Goal: Information Seeking & Learning: Learn about a topic

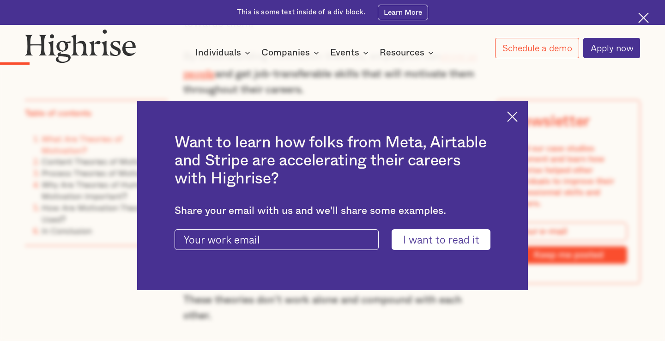
scroll to position [738, 0]
click at [516, 114] on img at bounding box center [512, 116] width 11 height 11
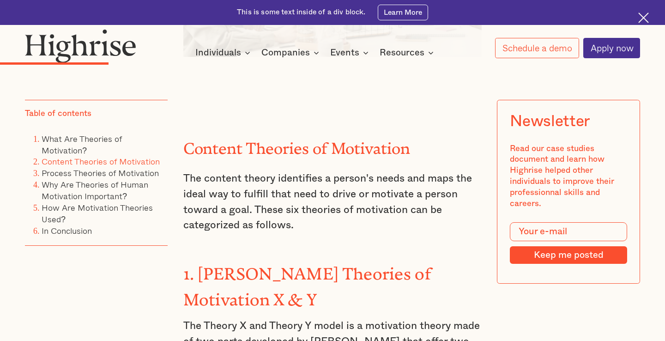
scroll to position [1439, 0]
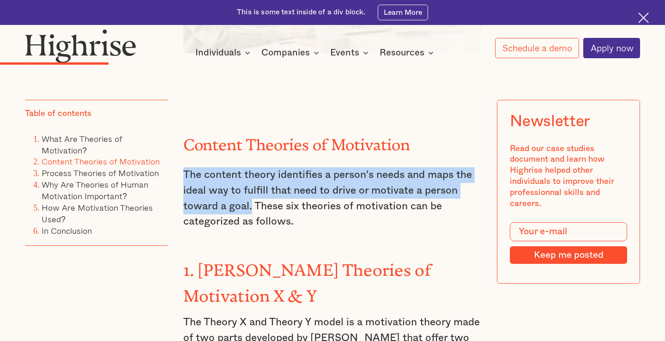
drag, startPoint x: 185, startPoint y: 146, endPoint x: 251, endPoint y: 181, distance: 74.4
click at [251, 181] on p "The content theory identifies a person's needs and maps the ideal way to fulfil…" at bounding box center [332, 198] width 299 height 62
copy p "The content theory identifies a person's needs and maps the ideal way to fulfil…"
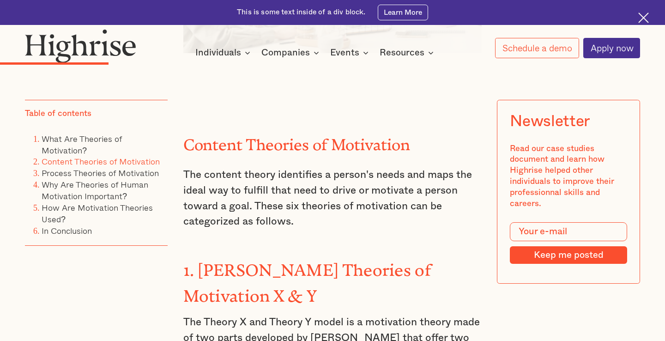
click at [335, 189] on p "The content theory identifies a person's needs and maps the ideal way to fulfil…" at bounding box center [332, 198] width 299 height 62
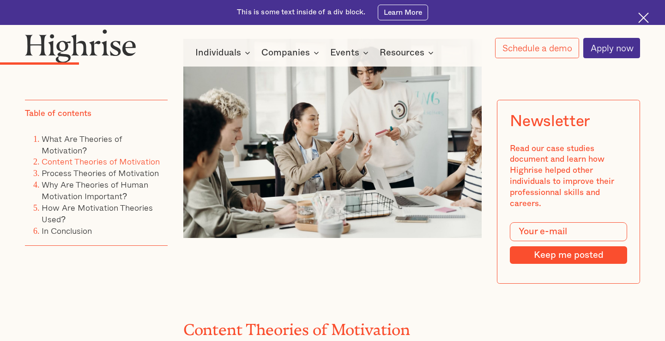
scroll to position [1356, 0]
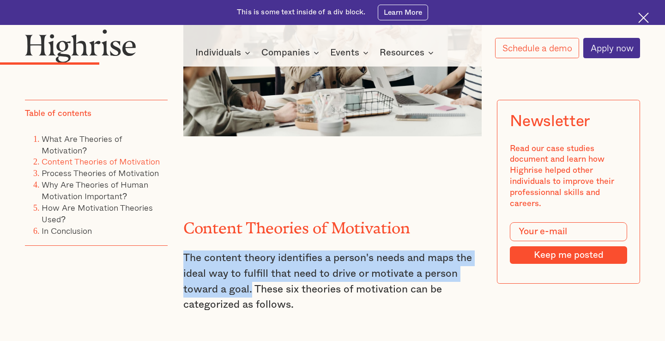
drag, startPoint x: 183, startPoint y: 231, endPoint x: 252, endPoint y: 266, distance: 77.7
copy p "The content theory identifies a person's needs and maps the ideal way to fulfil…"
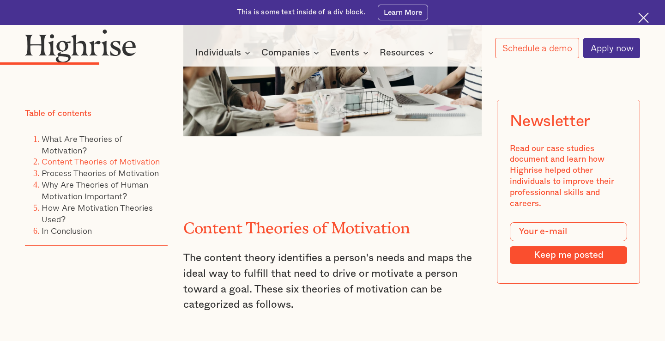
click at [463, 29] on div at bounding box center [332, 27] width 665 height 4
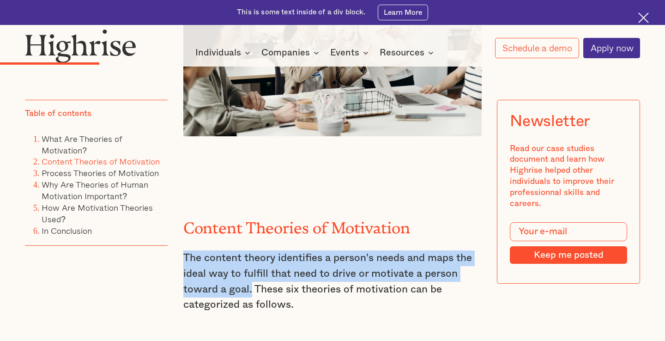
drag, startPoint x: 183, startPoint y: 230, endPoint x: 251, endPoint y: 267, distance: 77.3
click at [251, 267] on p "The content theory identifies a person's needs and maps the ideal way to fulfil…" at bounding box center [332, 281] width 299 height 62
copy p "The content theory identifies a person's needs and maps the ideal way to fulfil…"
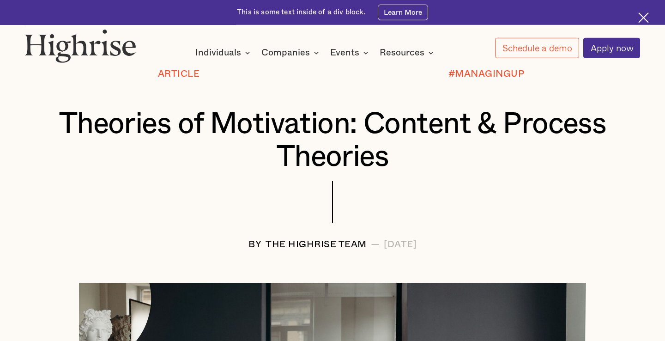
scroll to position [15, 0]
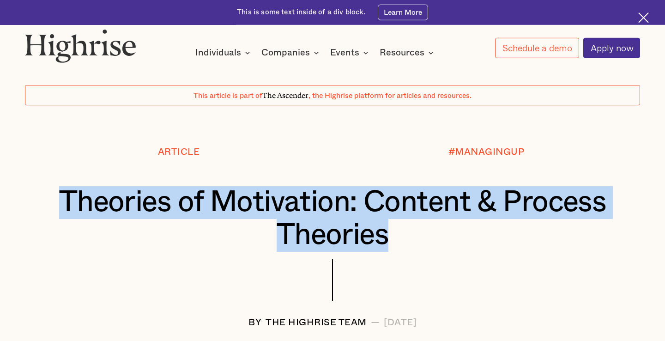
drag, startPoint x: 57, startPoint y: 198, endPoint x: 453, endPoint y: 234, distance: 398.0
click at [453, 234] on h1 "Theories of Motivation: Content & Process Theories" at bounding box center [332, 218] width 564 height 65
copy h1 "Theories of Motivation: Content & Process Theories"
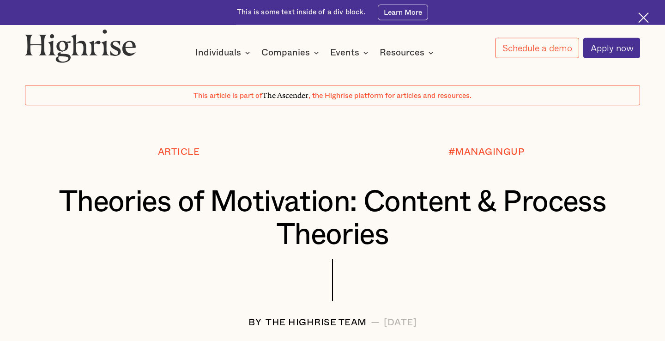
click at [412, 259] on div at bounding box center [332, 288] width 615 height 58
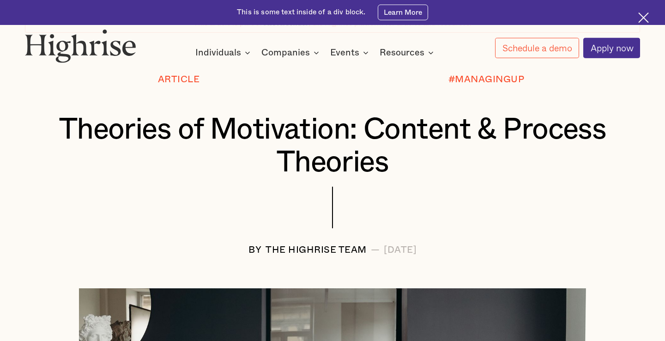
scroll to position [0, 0]
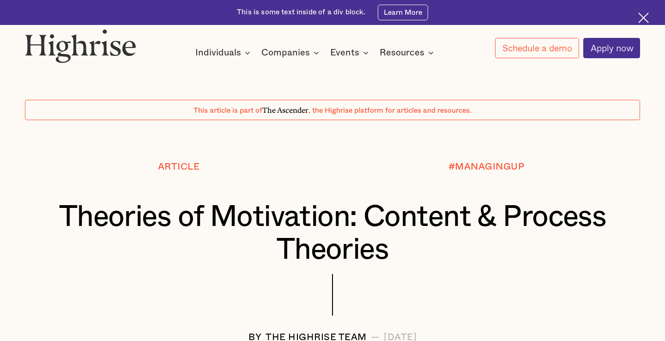
click at [634, 163] on div "#MANAGINGUP" at bounding box center [487, 167] width 308 height 10
